Goal: Task Accomplishment & Management: Use online tool/utility

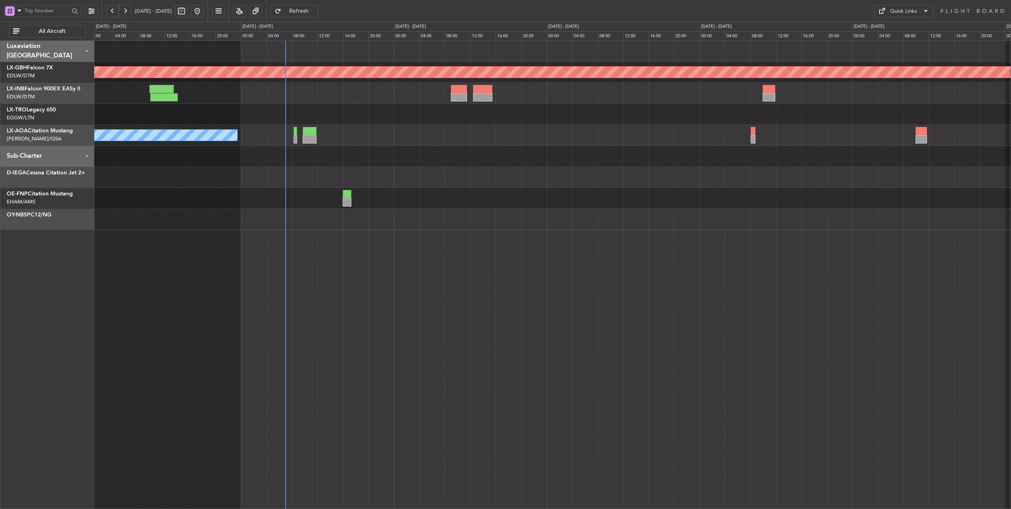
click at [372, 150] on div at bounding box center [552, 156] width 917 height 21
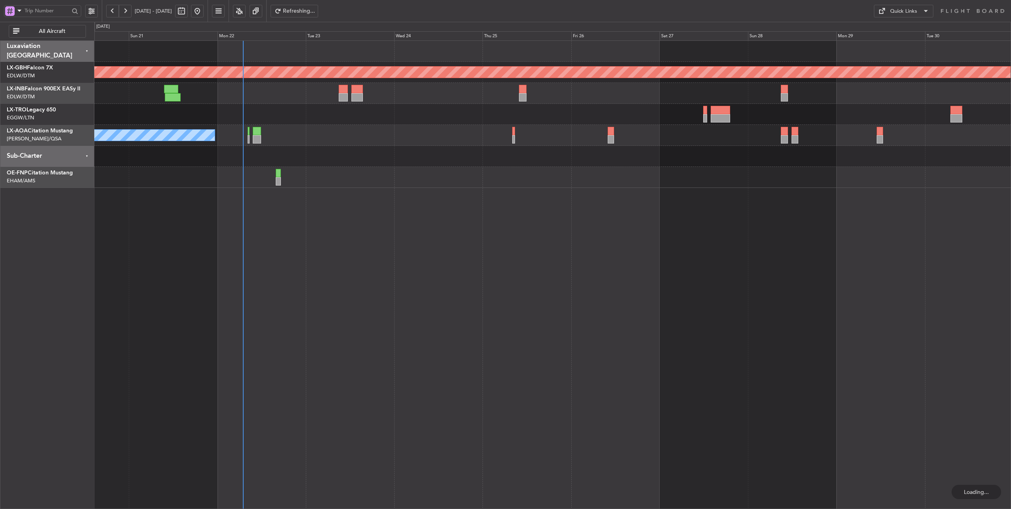
click at [364, 150] on div "Planned Maint Nurnberg No [GEOGRAPHIC_DATA] ([GEOGRAPHIC_DATA]) [GEOGRAPHIC_DAT…" at bounding box center [552, 114] width 917 height 147
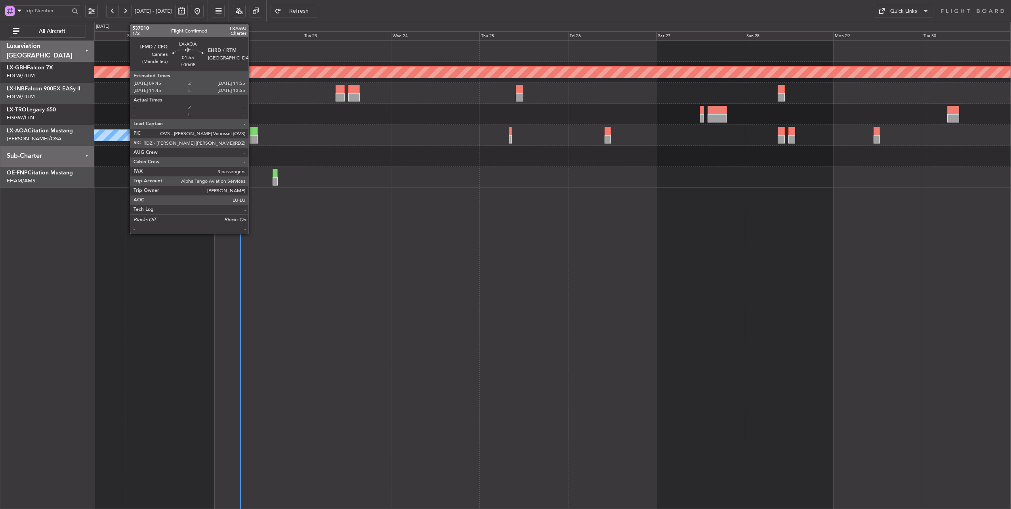
click at [252, 131] on div at bounding box center [254, 131] width 8 height 8
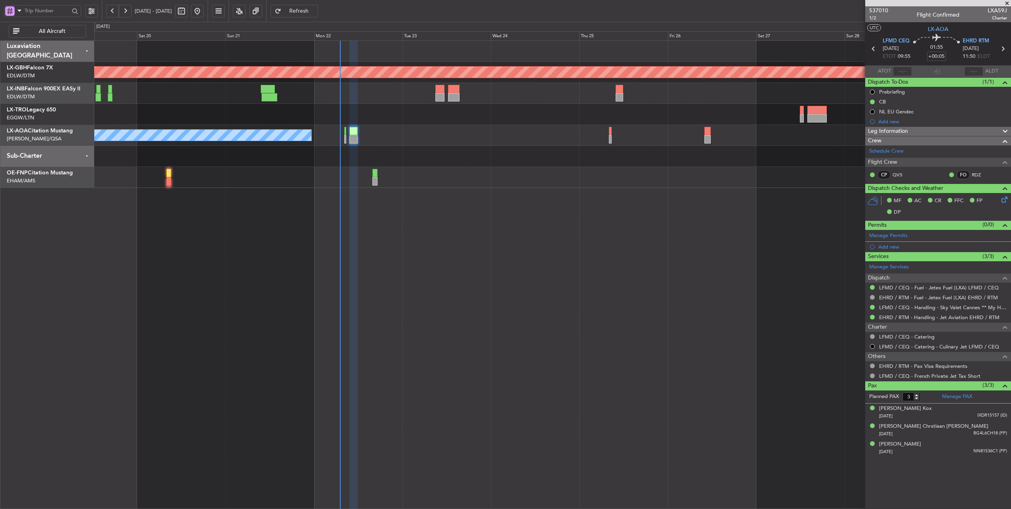
click at [291, 186] on div at bounding box center [552, 177] width 917 height 21
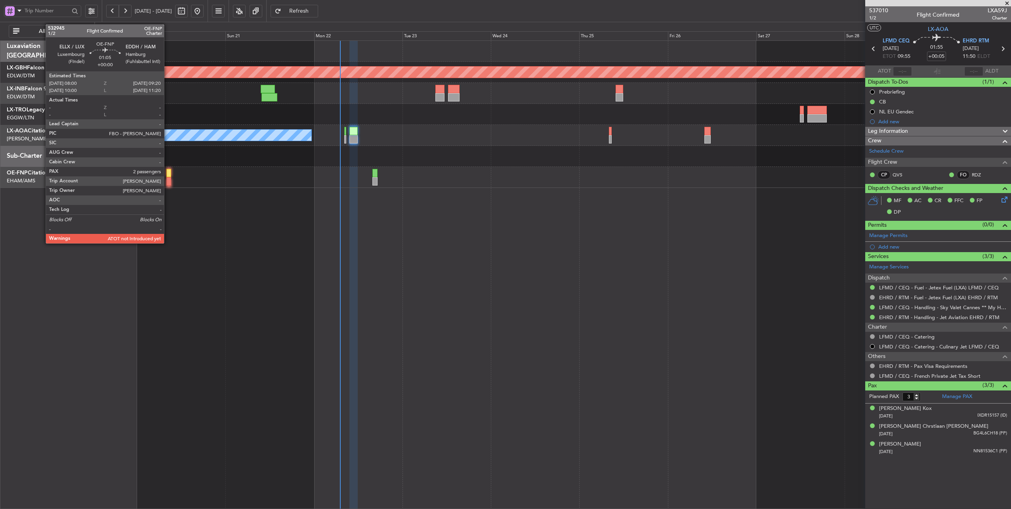
click at [168, 172] on div at bounding box center [168, 173] width 5 height 8
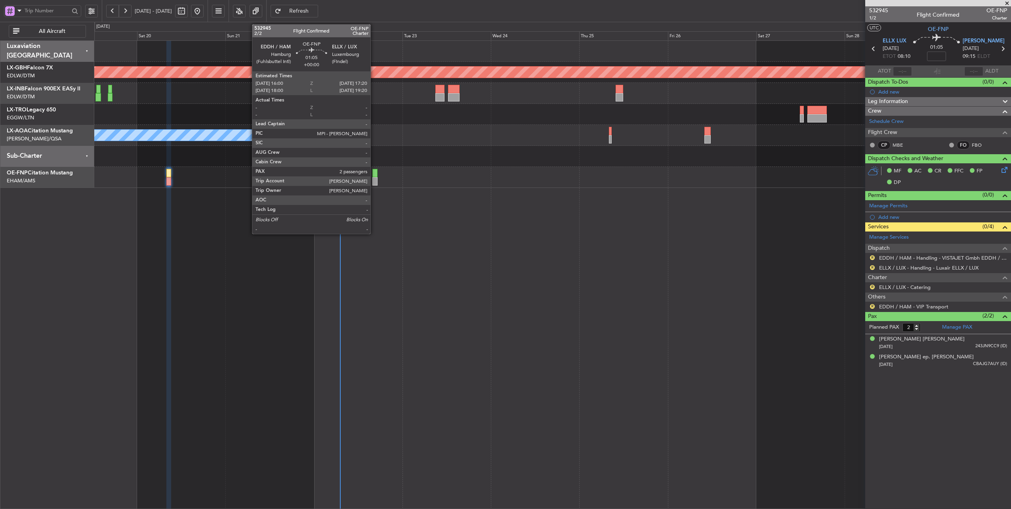
click at [374, 171] on div at bounding box center [374, 173] width 5 height 8
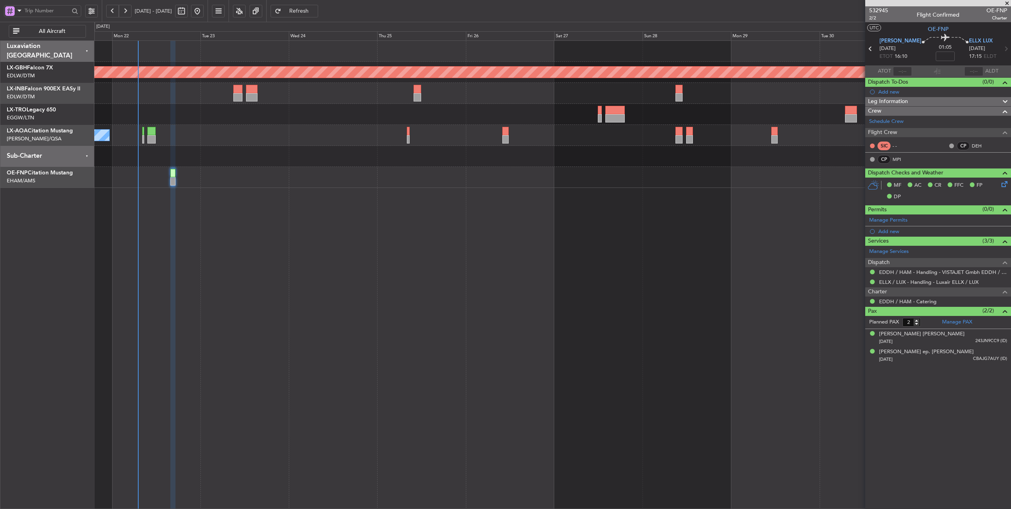
click at [525, 189] on div "Planned Maint Nurnberg No [GEOGRAPHIC_DATA] ([GEOGRAPHIC_DATA]) [GEOGRAPHIC_DAT…" at bounding box center [552, 274] width 917 height 469
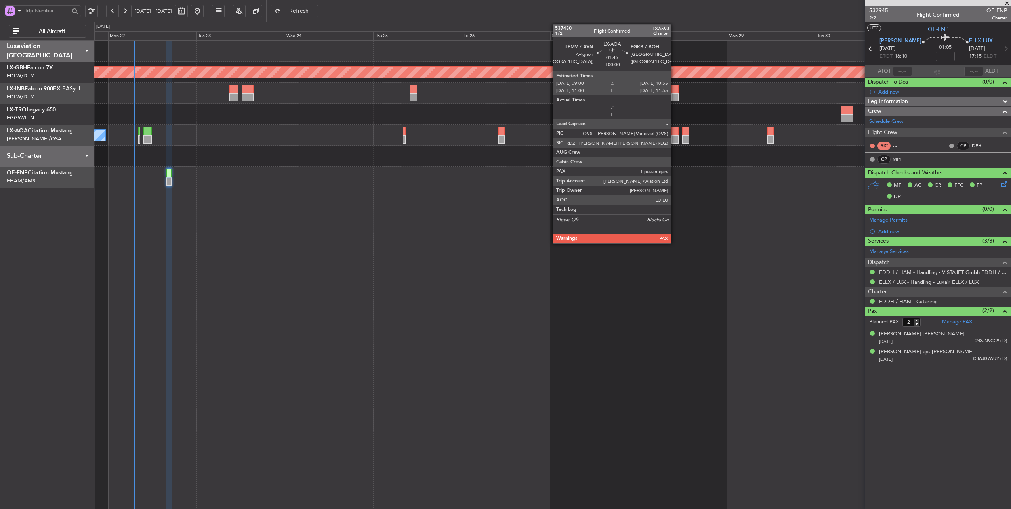
click at [675, 133] on div at bounding box center [674, 131] width 7 height 8
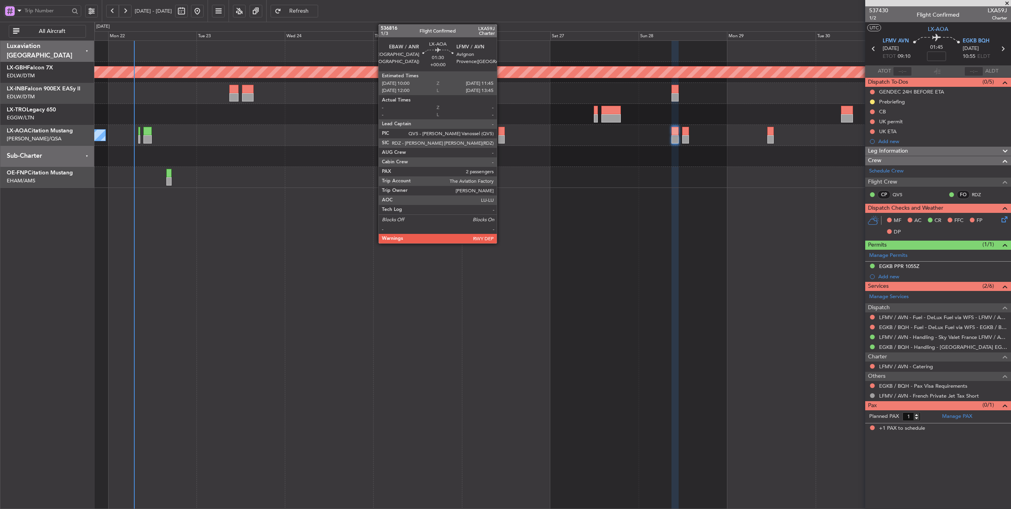
click at [501, 131] on div at bounding box center [501, 131] width 7 height 8
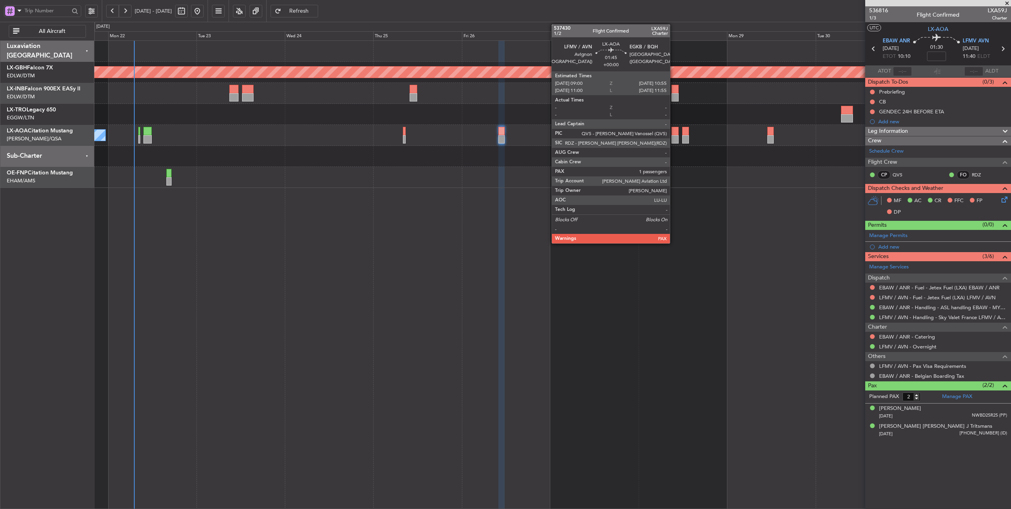
click at [674, 134] on div at bounding box center [674, 131] width 7 height 8
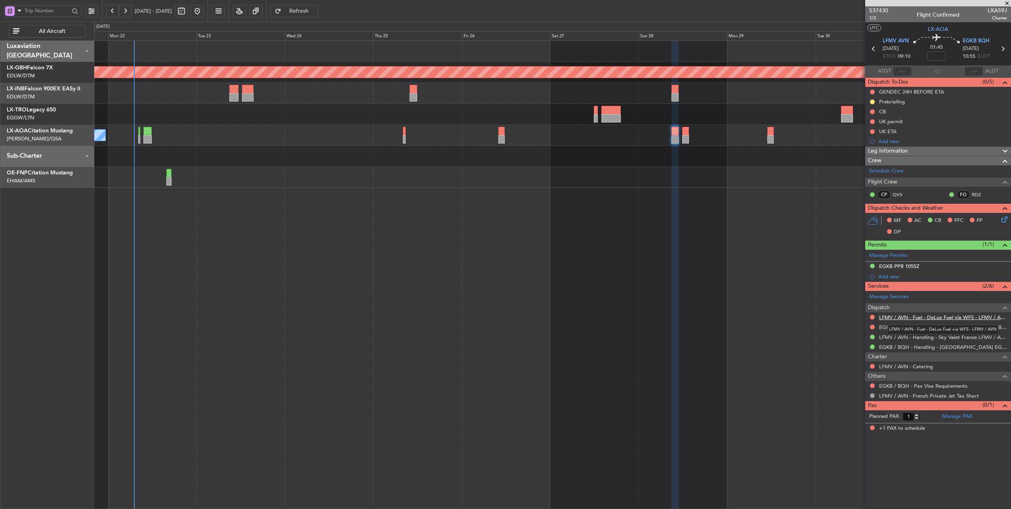
click at [941, 315] on link "LFMV / AVN - Fuel - DeLux Fuel via WFS - LFMV / AVN" at bounding box center [943, 317] width 128 height 7
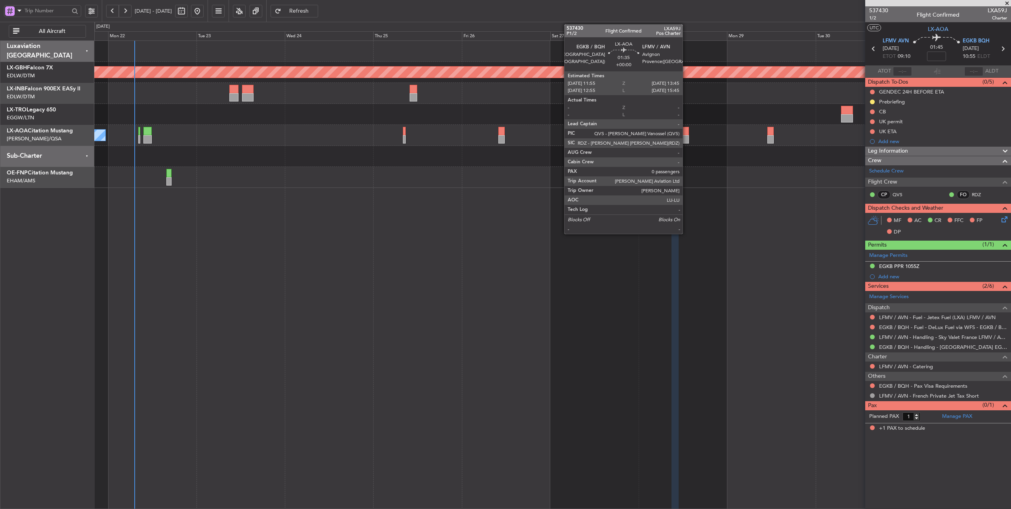
click at [687, 132] on div at bounding box center [685, 131] width 7 height 8
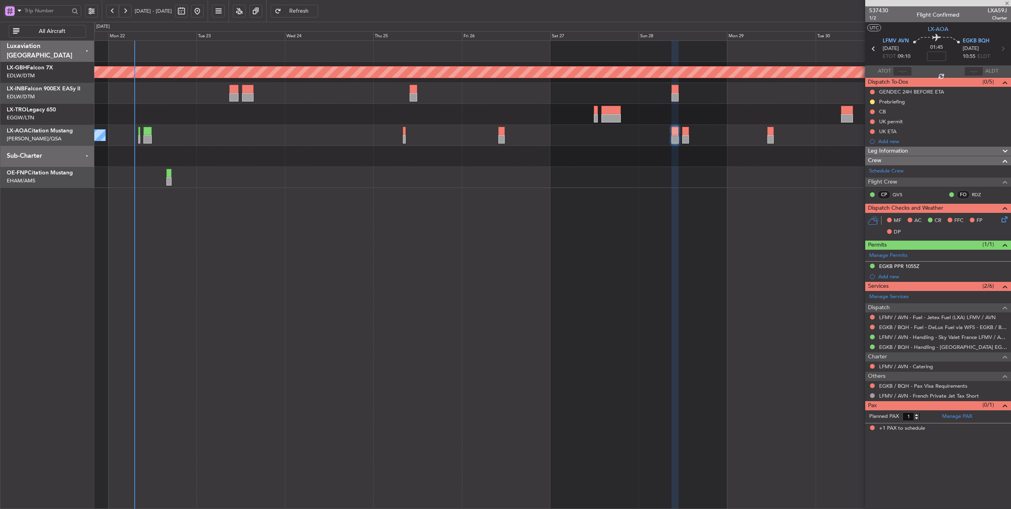
type input "0"
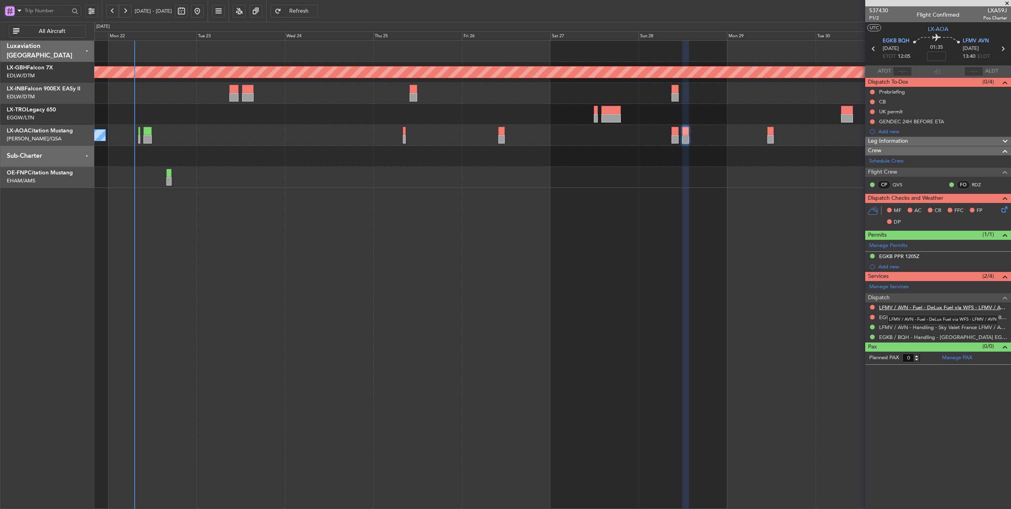
click at [947, 304] on link "LFMV / AVN - Fuel - DeLux Fuel via WFS - LFMV / AVN" at bounding box center [943, 307] width 128 height 7
